Goal: Task Accomplishment & Management: Manage account settings

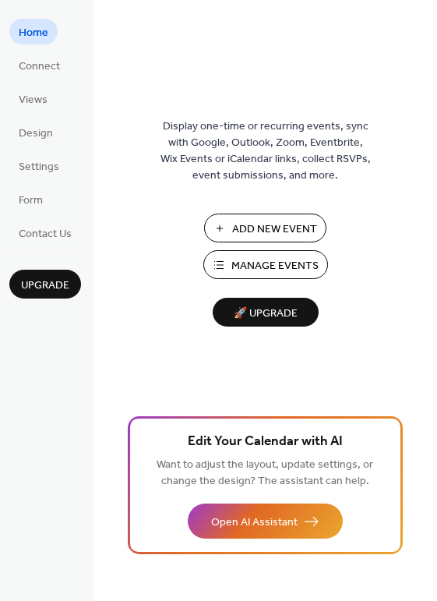
click at [306, 265] on span "Manage Events" at bounding box center [274, 266] width 87 height 16
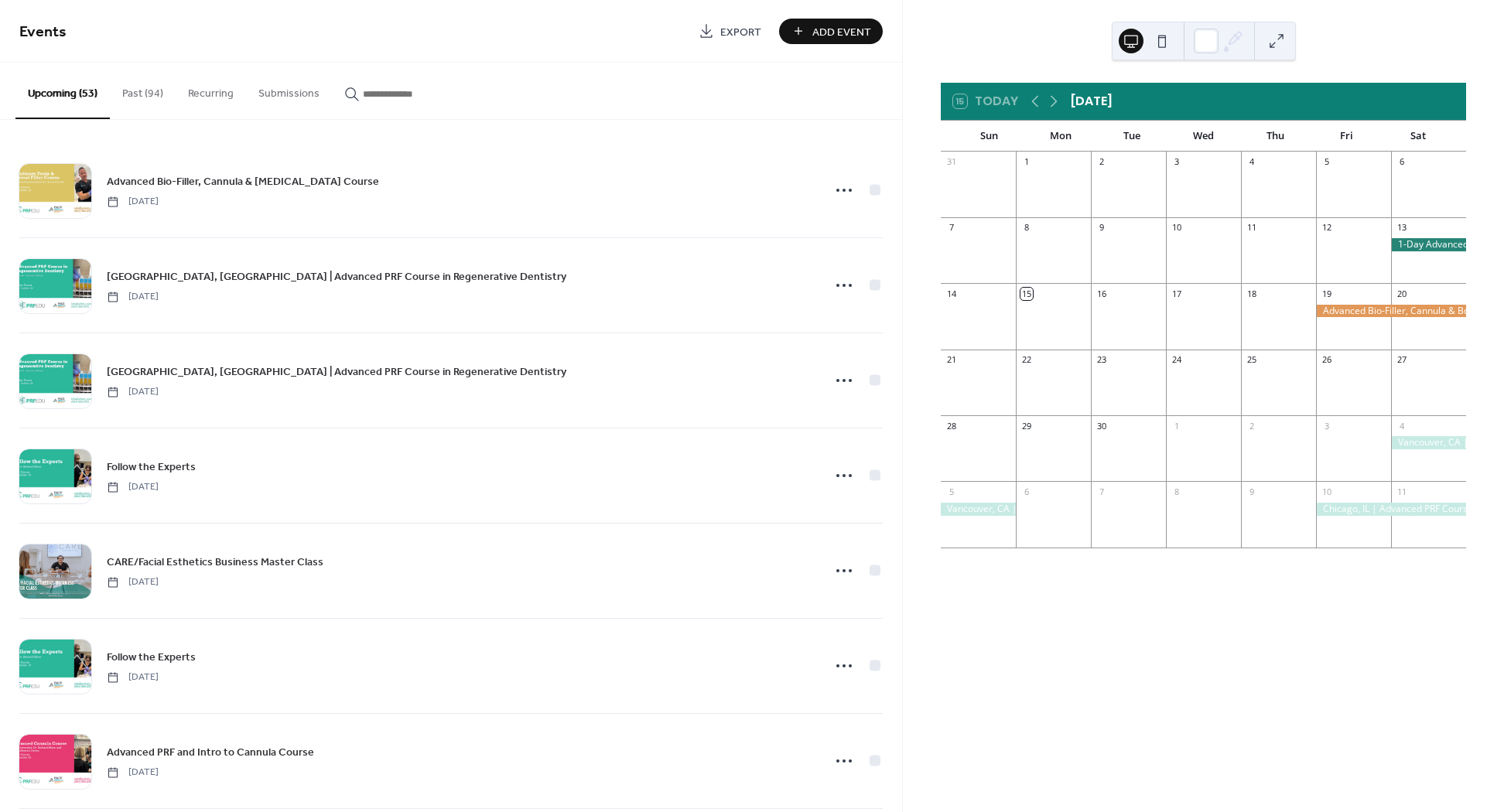
click at [401, 100] on input "button" at bounding box center [409, 93] width 93 height 16
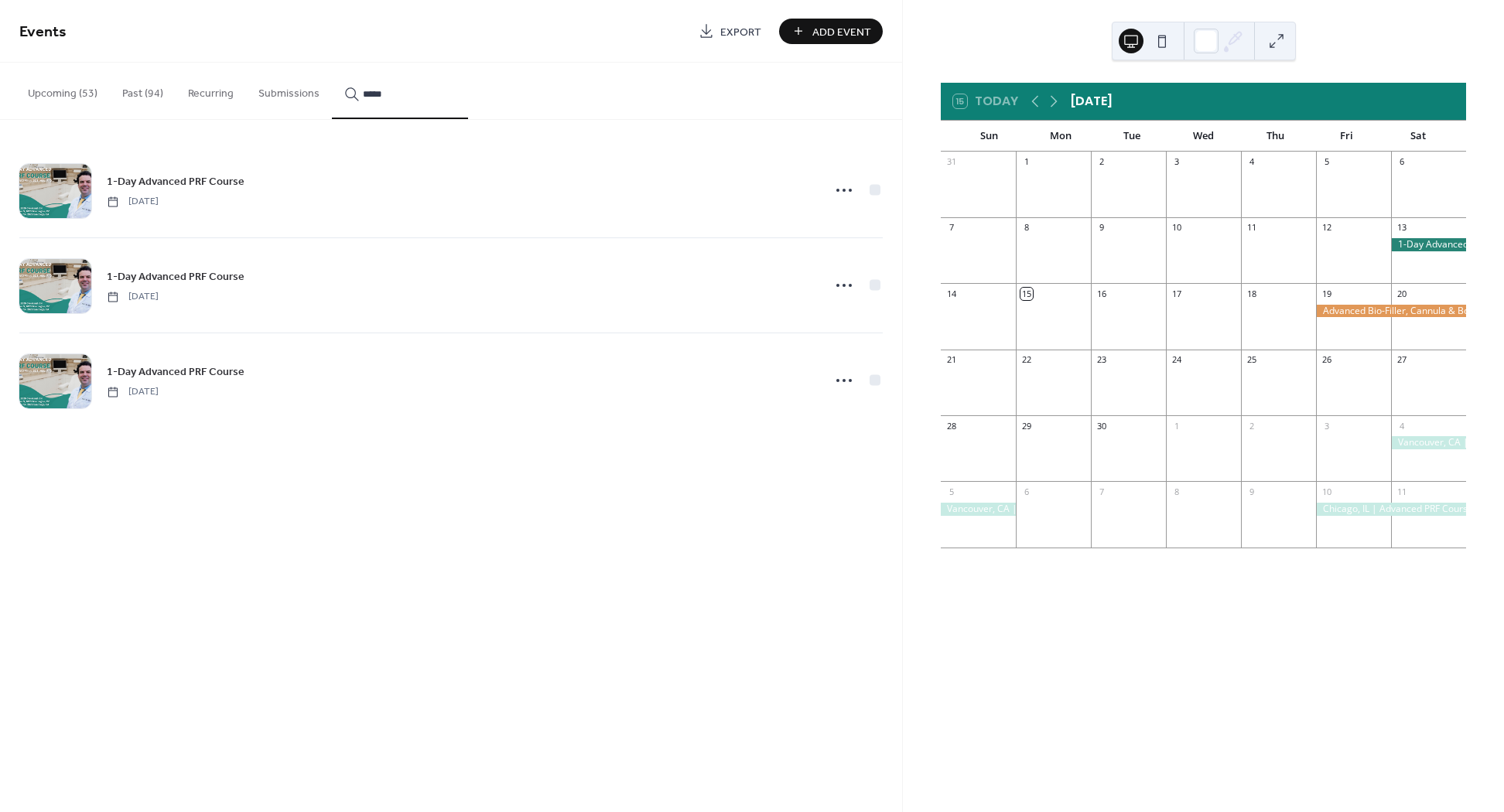
type input "*****"
click at [841, 193] on icon at bounding box center [844, 190] width 25 height 25
click at [812, 282] on span "Delete" at bounding box center [817, 288] width 30 height 16
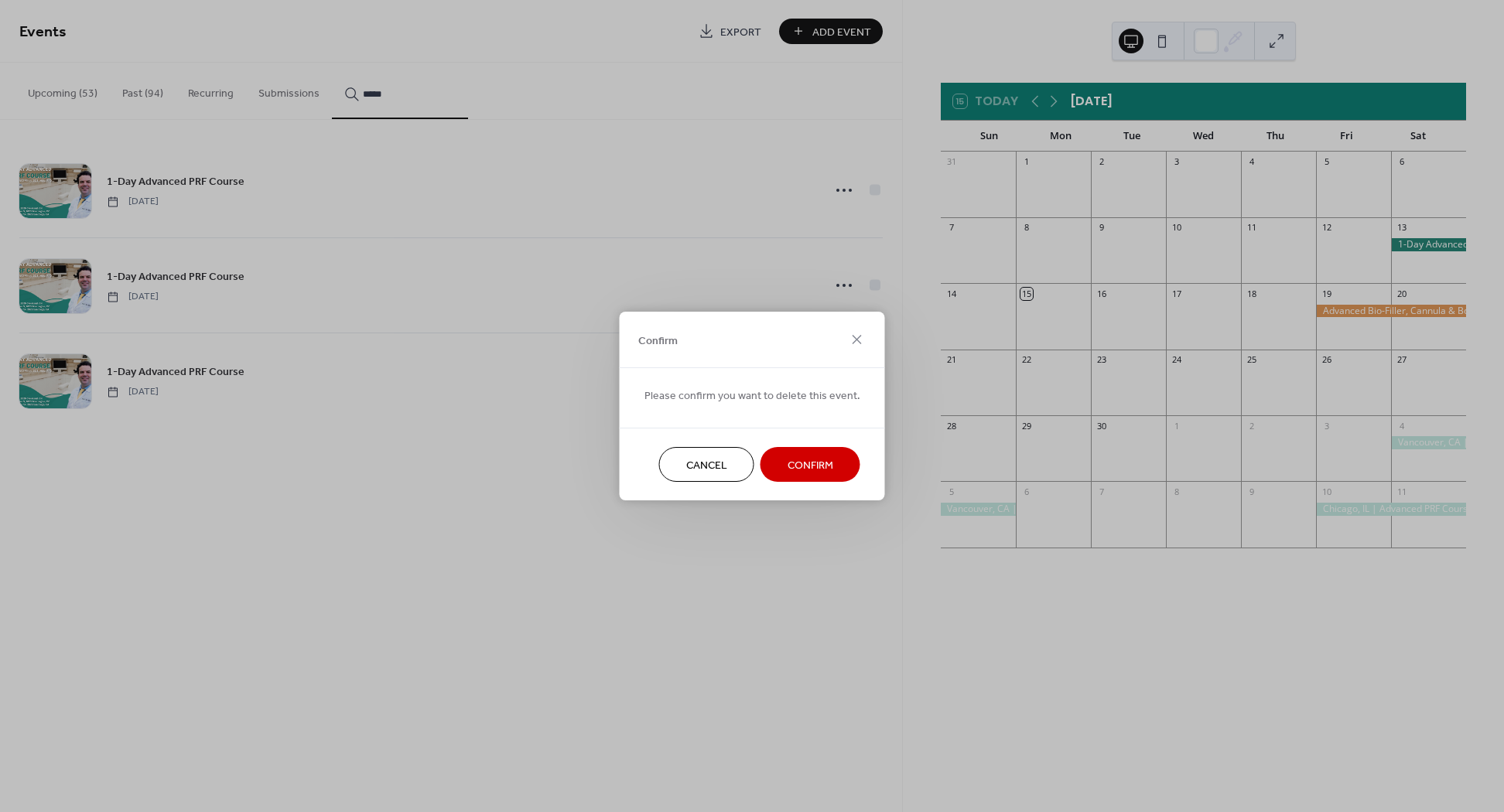
click at [797, 461] on span "Confirm" at bounding box center [810, 466] width 46 height 16
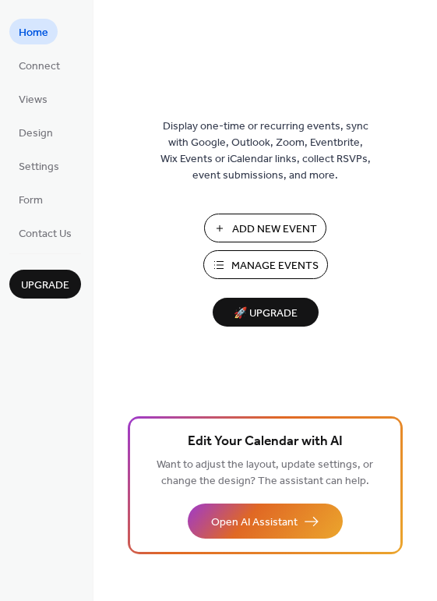
click at [242, 259] on span "Manage Events" at bounding box center [274, 266] width 87 height 16
